Goal: Information Seeking & Learning: Learn about a topic

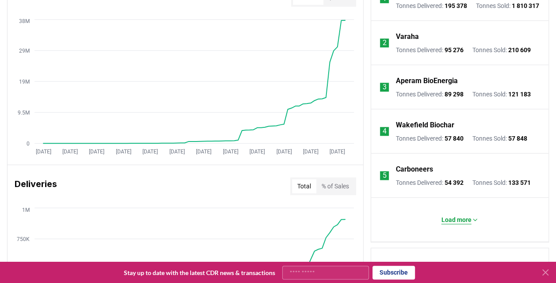
scroll to position [398, 0]
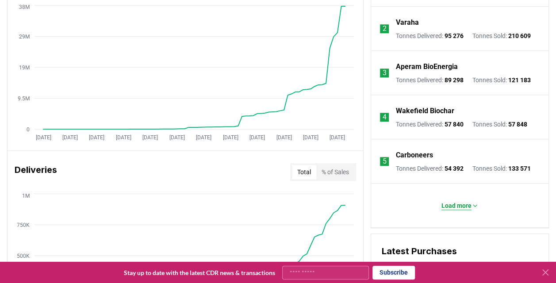
click at [450, 210] on p "Load more" at bounding box center [457, 205] width 30 height 9
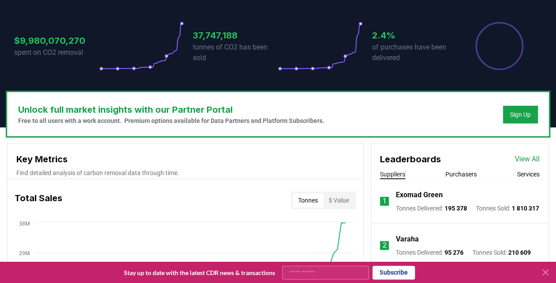
scroll to position [221, 0]
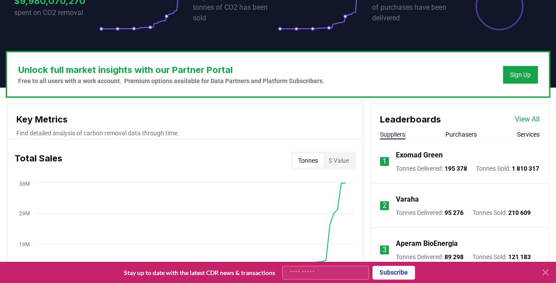
click at [532, 118] on link "View All" at bounding box center [527, 119] width 25 height 11
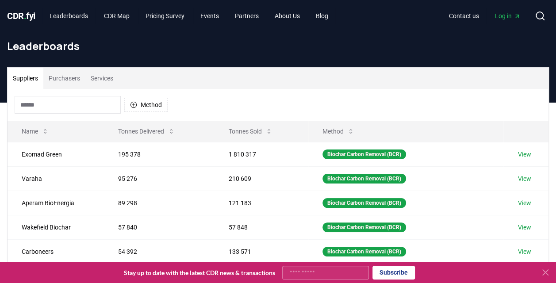
click at [35, 105] on input at bounding box center [68, 105] width 106 height 18
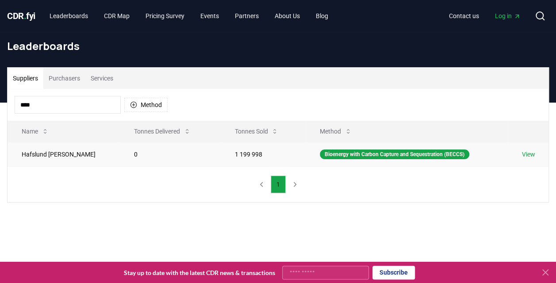
type input "****"
click at [529, 156] on link "View" at bounding box center [528, 154] width 13 height 9
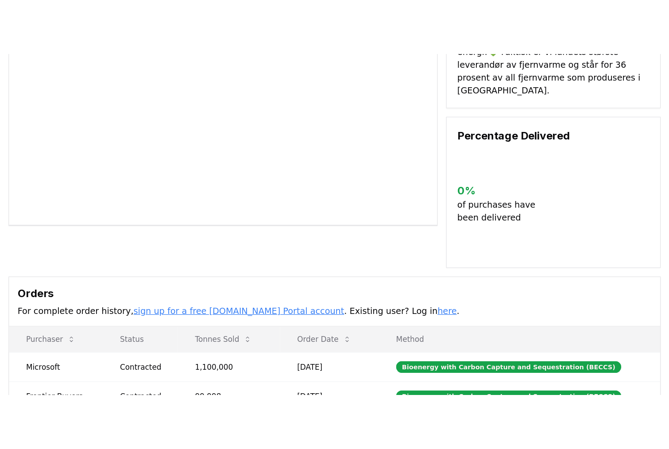
scroll to position [133, 0]
